Goal: Complete application form

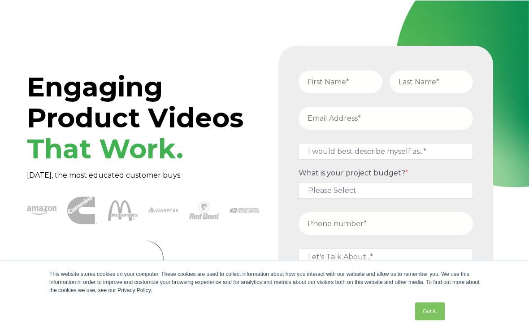
click at [349, 88] on input "text" at bounding box center [340, 81] width 83 height 23
type input "Amanda"
type input "Reyes"
click at [390, 121] on input "email" at bounding box center [386, 118] width 174 height 23
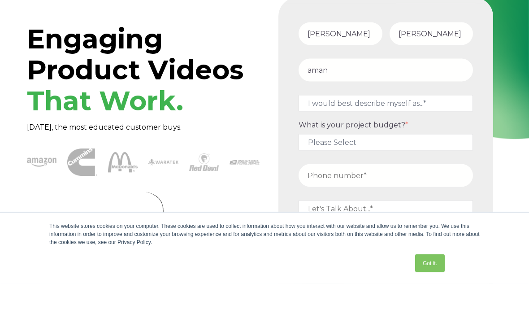
click at [322, 309] on input "SUBMIT" at bounding box center [323, 319] width 48 height 20
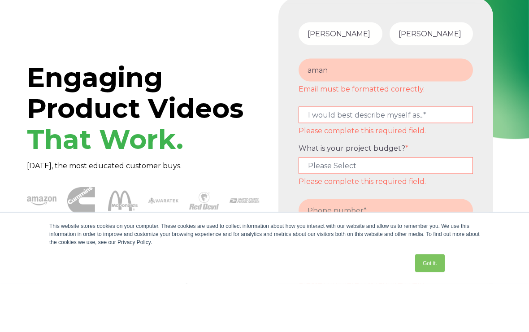
scroll to position [48, 0]
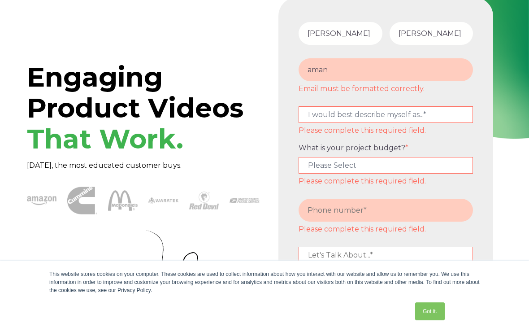
click at [428, 71] on input "aman" at bounding box center [386, 69] width 174 height 23
type input "a"
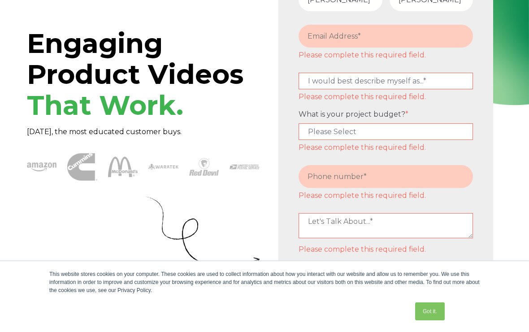
scroll to position [86, 0]
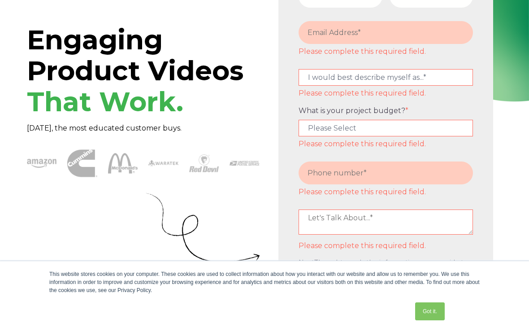
click at [407, 184] on input "tel" at bounding box center [386, 172] width 174 height 23
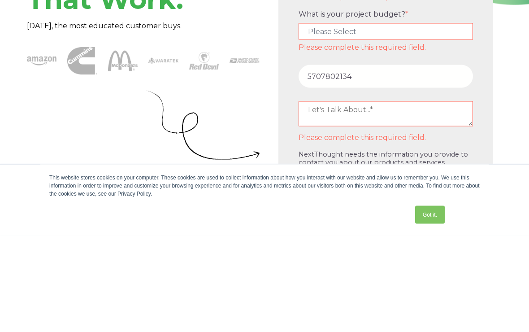
scroll to position [182, 0]
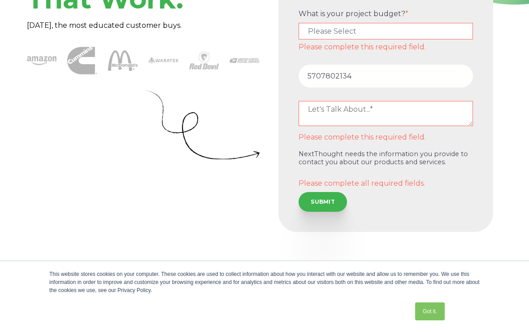
type input "5707802134"
click at [336, 207] on input "SUBMIT" at bounding box center [323, 202] width 48 height 20
click at [404, 115] on textarea at bounding box center [386, 113] width 174 height 25
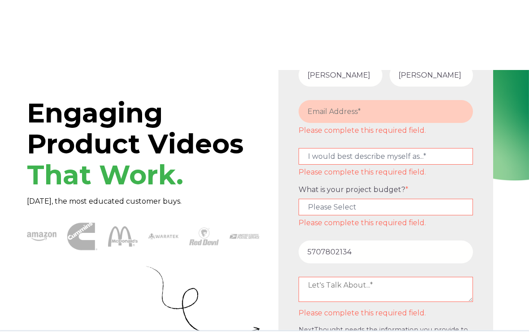
scroll to position [0, 0]
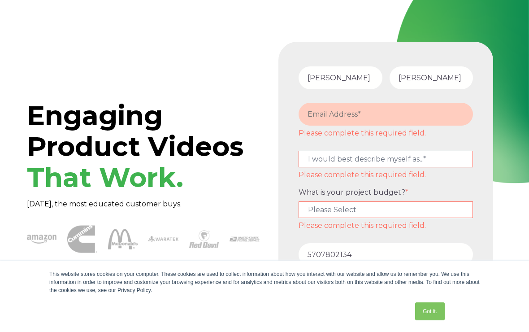
click at [428, 117] on input "email" at bounding box center [386, 114] width 174 height 23
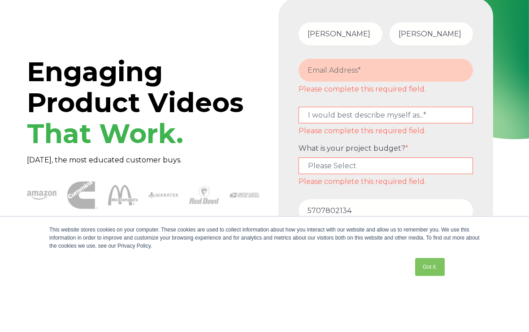
type input "a"
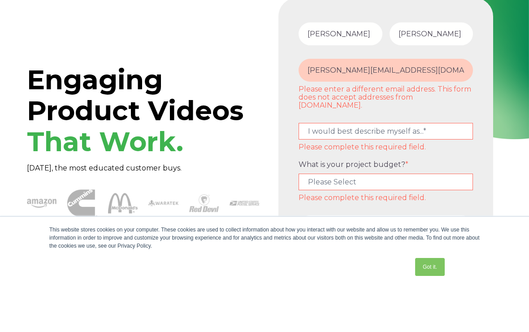
click at [370, 103] on input "amanda.reyes108@gmail.com" at bounding box center [386, 114] width 174 height 23
click at [363, 103] on input "amanda.reyes108@gmail.com" at bounding box center [386, 114] width 174 height 23
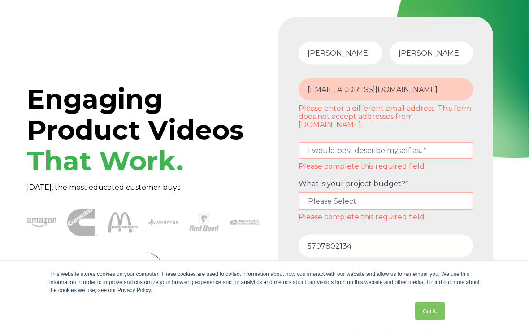
scroll to position [0, 0]
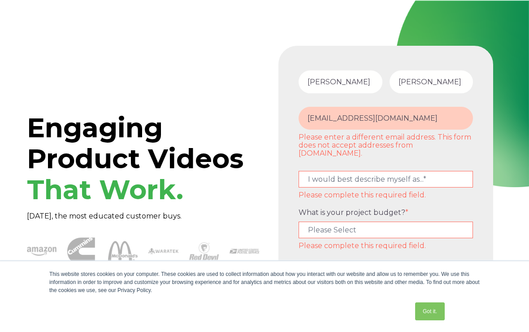
type input "amandarey611@gmail.com"
click at [440, 311] on link "Got it." at bounding box center [430, 311] width 30 height 18
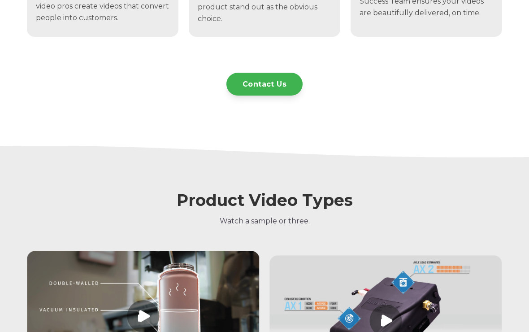
click at [282, 75] on link "Contact Us" at bounding box center [264, 84] width 76 height 23
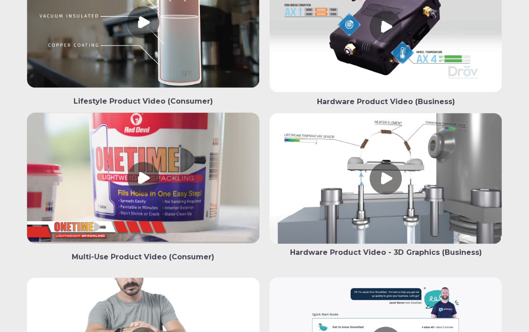
scroll to position [907, 0]
